Goal: Information Seeking & Learning: Learn about a topic

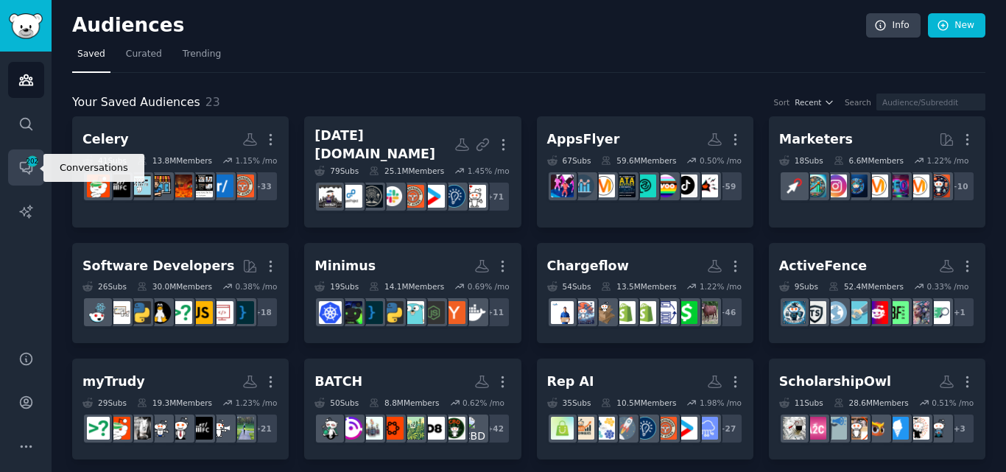
click at [27, 163] on span "202" at bounding box center [32, 161] width 13 height 10
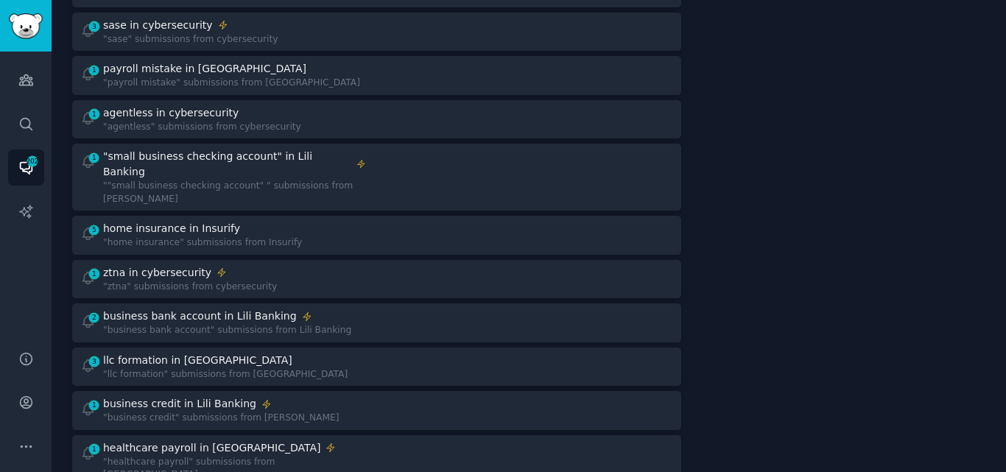
scroll to position [587, 0]
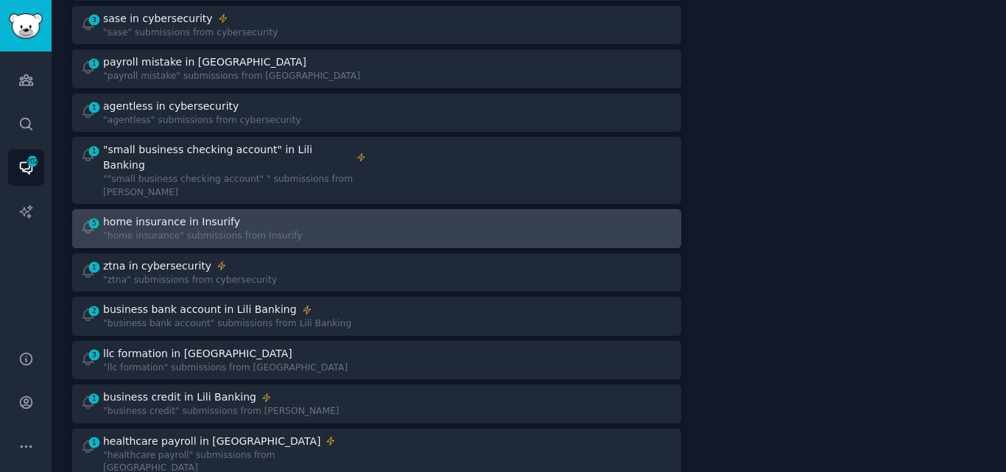
click at [308, 214] on div "5 home insurance in Insurify "home insurance" submissions from Insurify" at bounding box center [223, 228] width 286 height 29
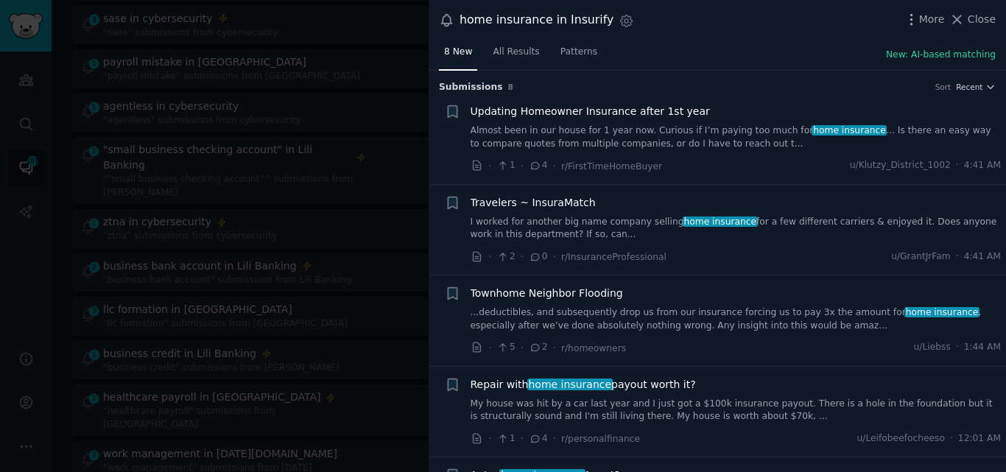
click at [622, 143] on link "Almost been in our house for 1 year now. Curious if I’m paying too much for hom…" at bounding box center [735, 137] width 531 height 26
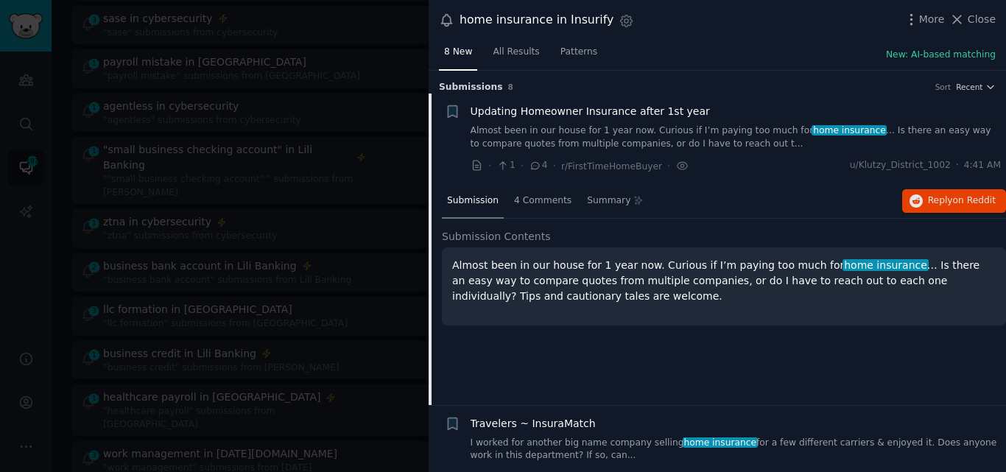
scroll to position [24, 0]
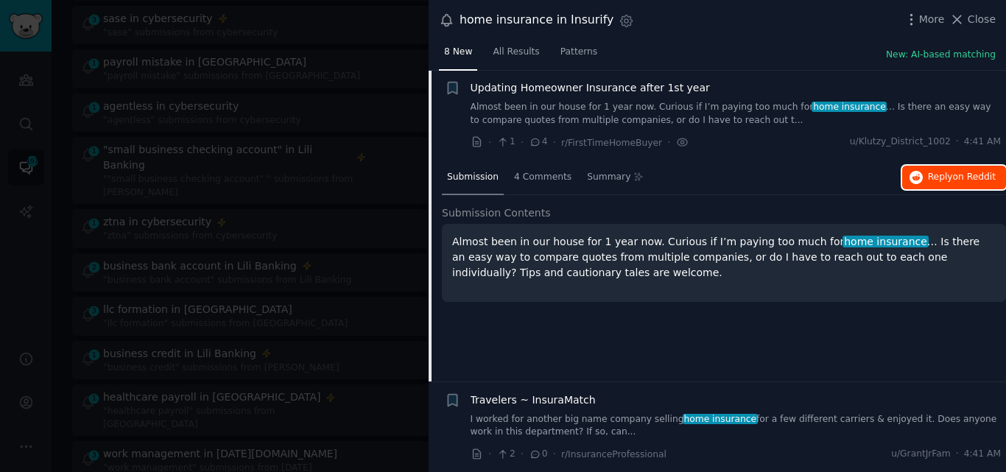
click at [929, 179] on span "Reply on Reddit" at bounding box center [962, 177] width 68 height 13
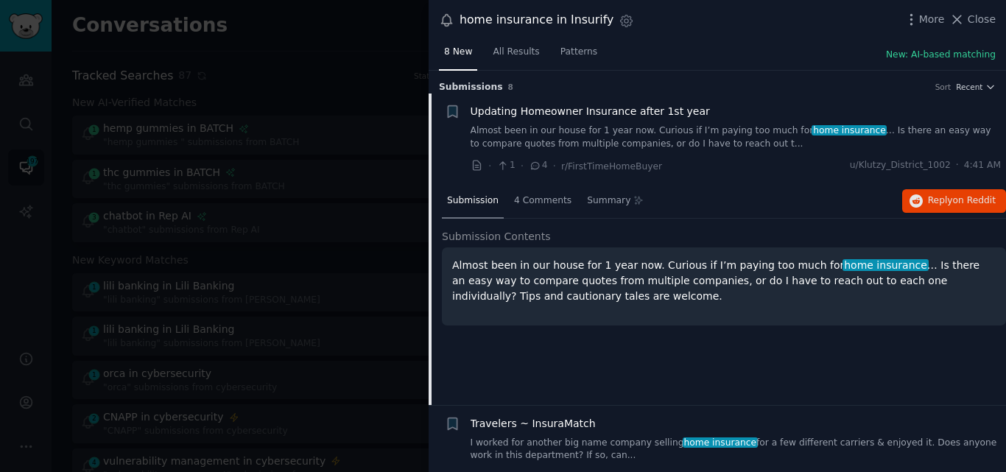
click at [615, 107] on span "Updating Homeowner Insurance after 1st year" at bounding box center [589, 111] width 239 height 15
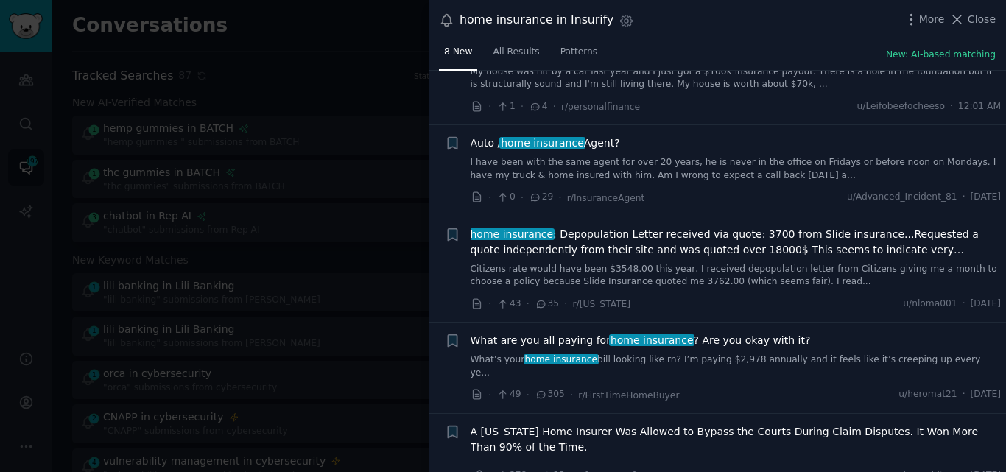
scroll to position [340, 0]
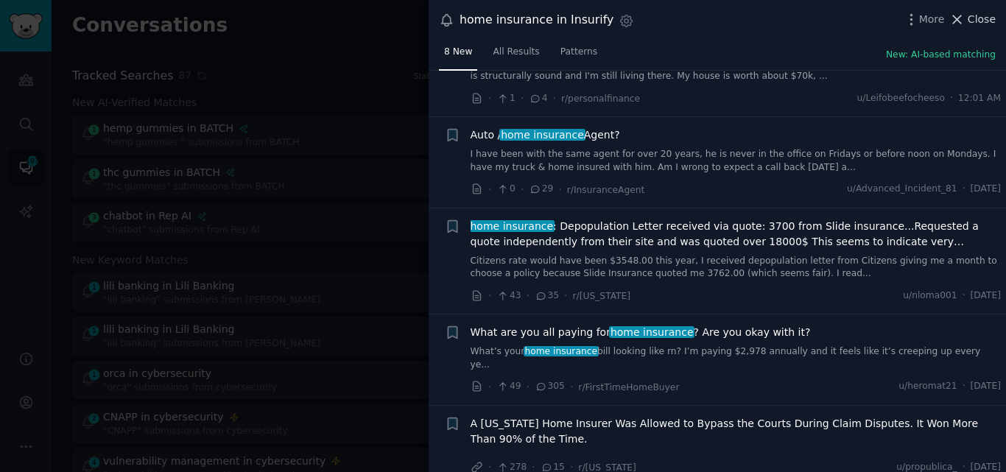
click at [964, 21] on icon at bounding box center [956, 19] width 15 height 15
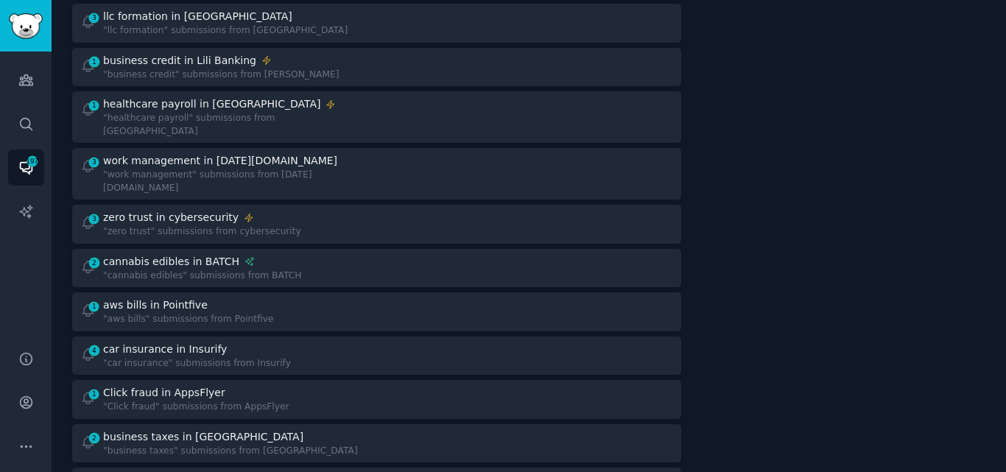
scroll to position [899, 0]
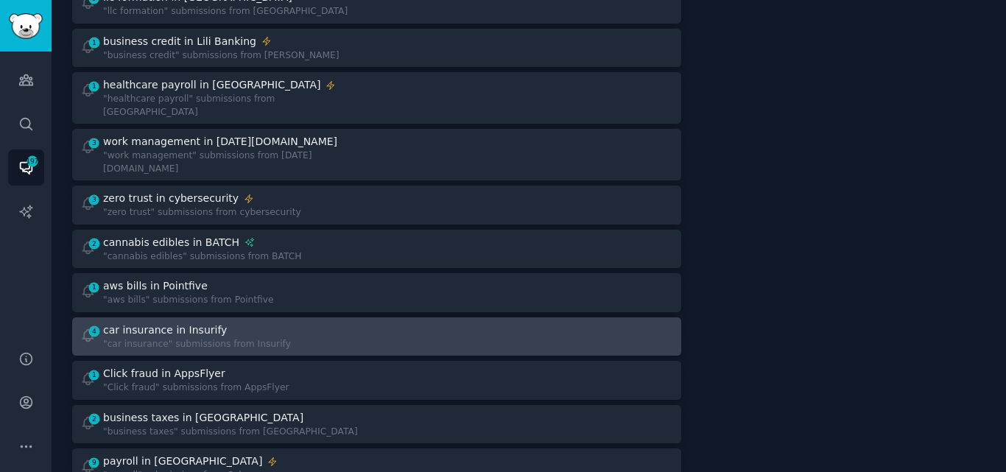
click at [216, 338] on div ""car insurance" submissions from Insurify" at bounding box center [197, 344] width 188 height 13
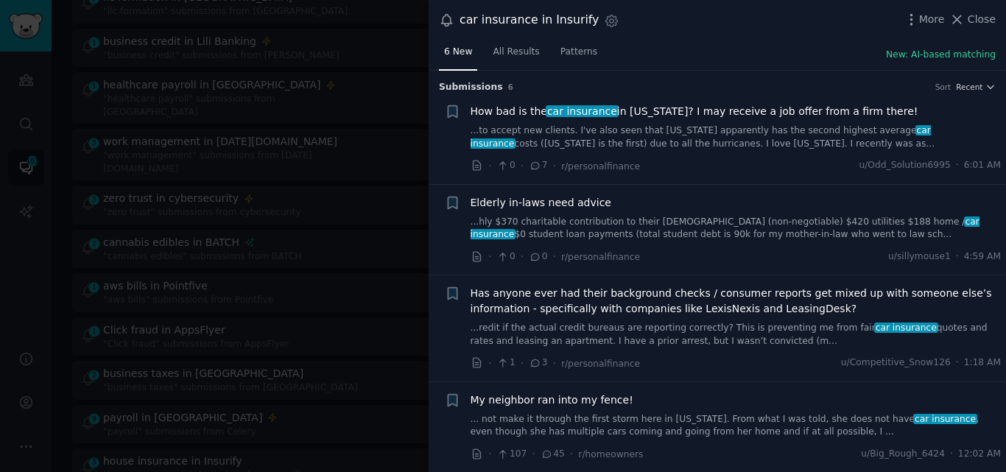
click at [537, 117] on span "How bad is the car insurance in Florida? I may receive a job offer from a firm …" at bounding box center [694, 111] width 448 height 15
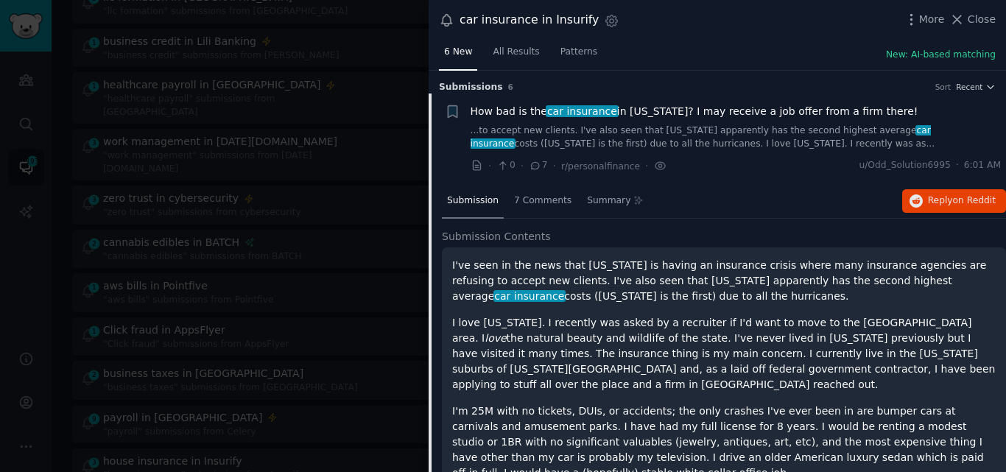
scroll to position [24, 0]
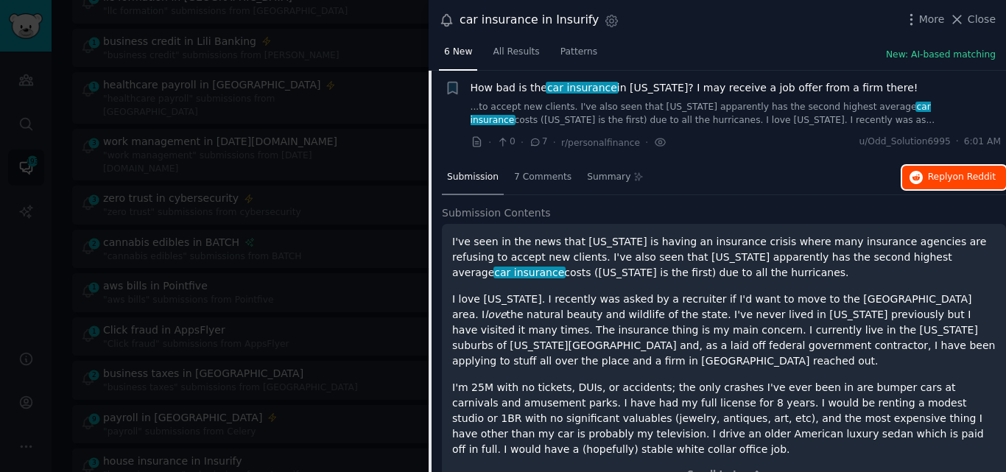
click at [920, 180] on icon "button" at bounding box center [915, 177] width 13 height 13
